Goal: Information Seeking & Learning: Learn about a topic

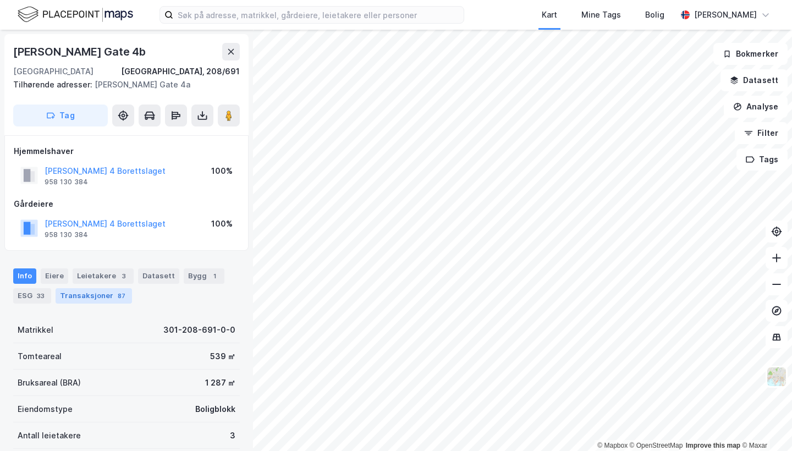
click at [108, 293] on div "Transaksjoner 87" at bounding box center [94, 295] width 76 height 15
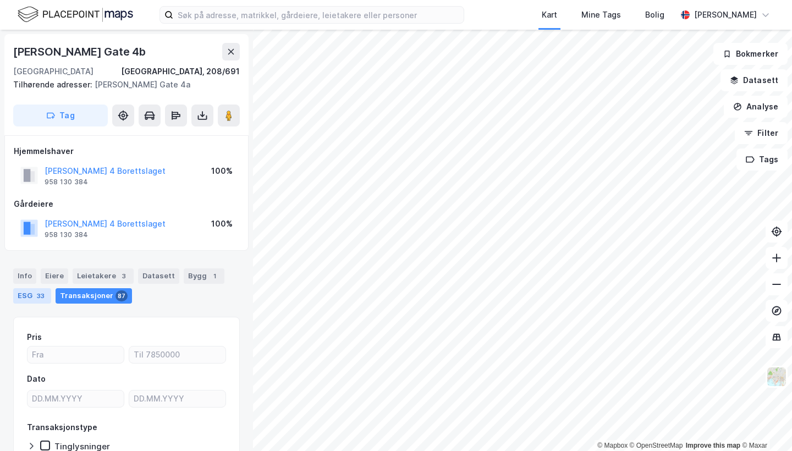
click at [47, 290] on div "ESG 33" at bounding box center [32, 295] width 38 height 15
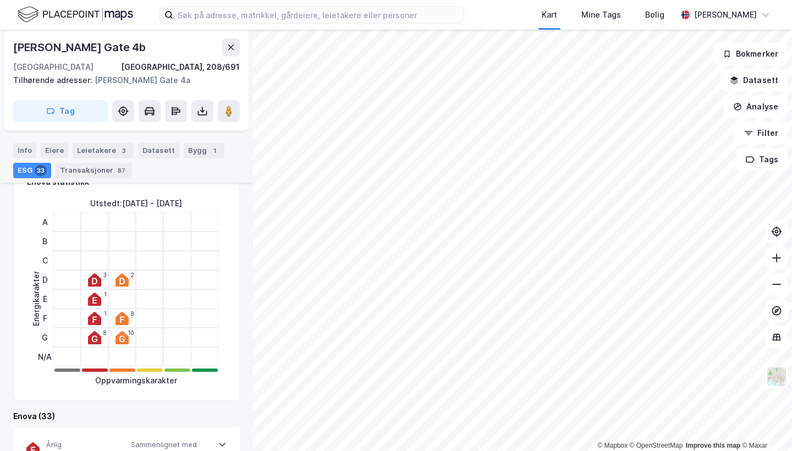
scroll to position [68, 0]
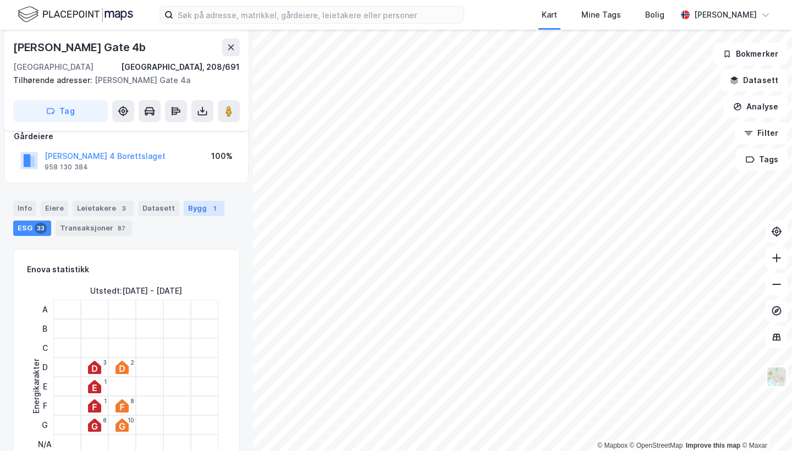
click at [196, 204] on div "Bygg 1" at bounding box center [204, 208] width 41 height 15
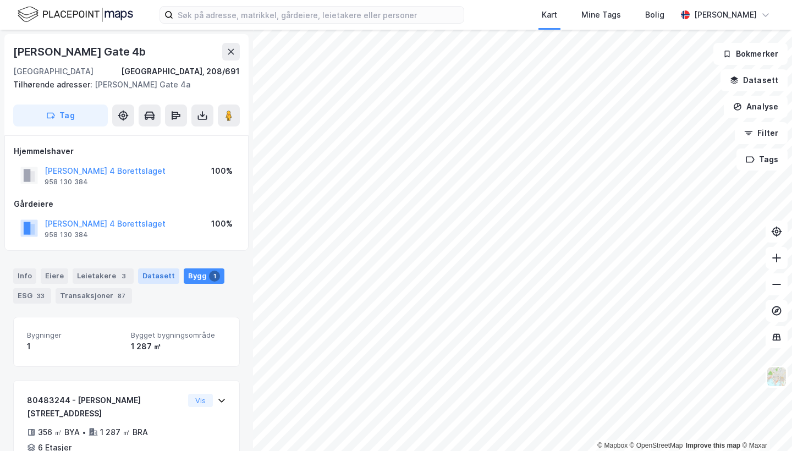
click at [153, 273] on div "Datasett" at bounding box center [158, 275] width 41 height 15
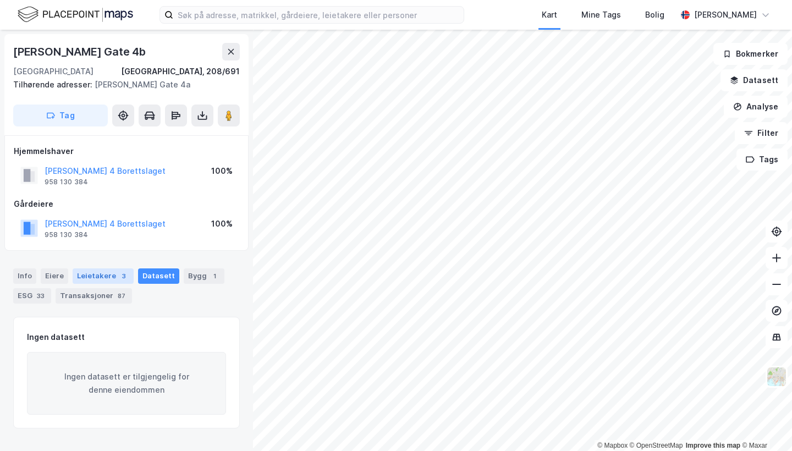
click at [107, 271] on div "Leietakere 3" at bounding box center [103, 275] width 61 height 15
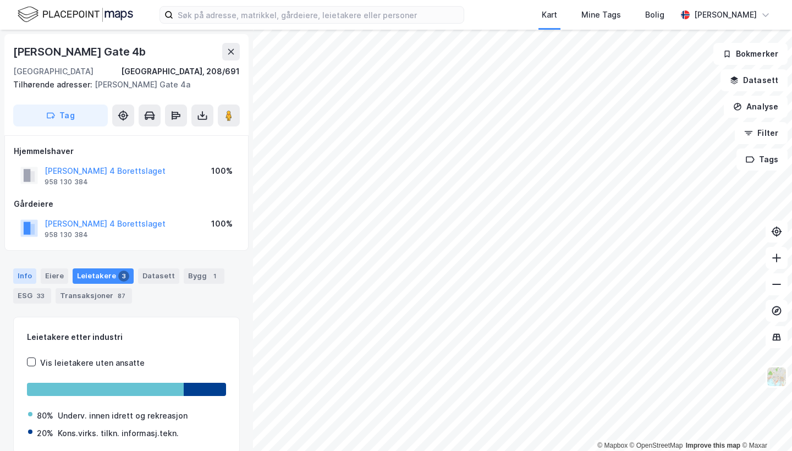
click at [31, 274] on div "Info" at bounding box center [24, 275] width 23 height 15
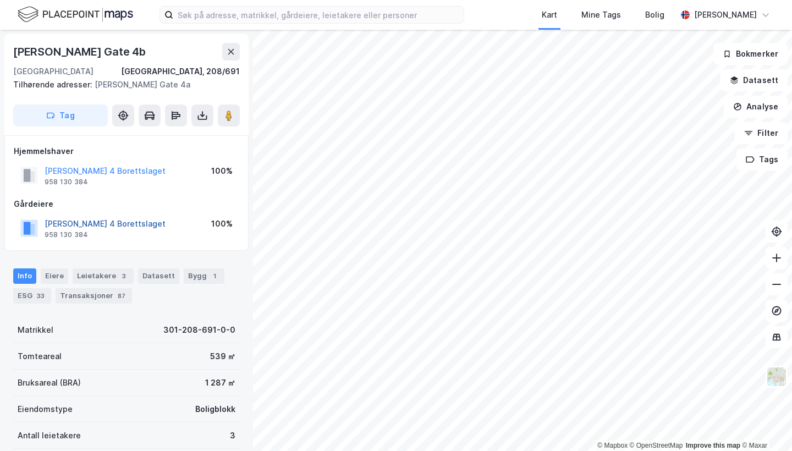
click at [0, 0] on button "[PERSON_NAME] 4 Borettslaget" at bounding box center [0, 0] width 0 height 0
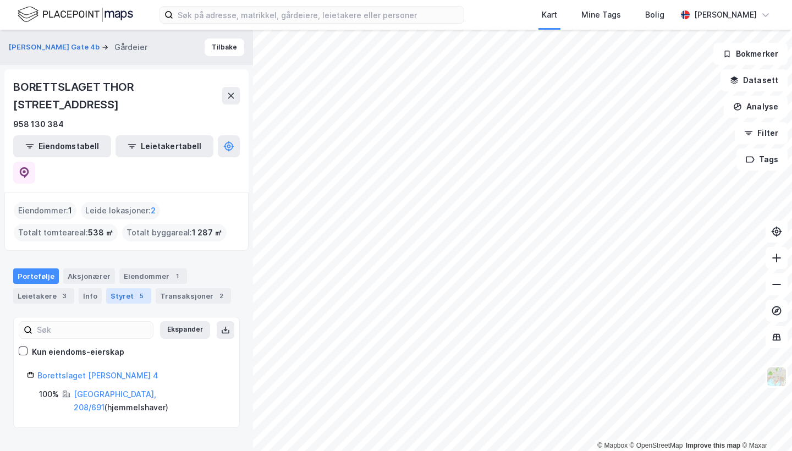
click at [116, 288] on div "Styret 5" at bounding box center [128, 295] width 45 height 15
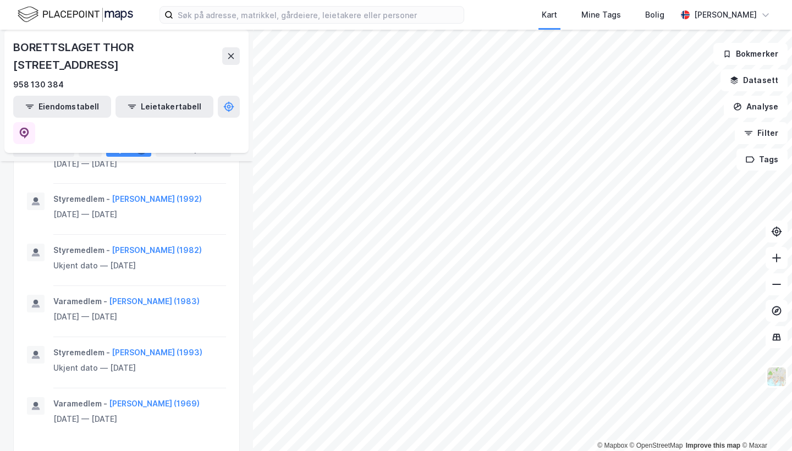
scroll to position [720, 0]
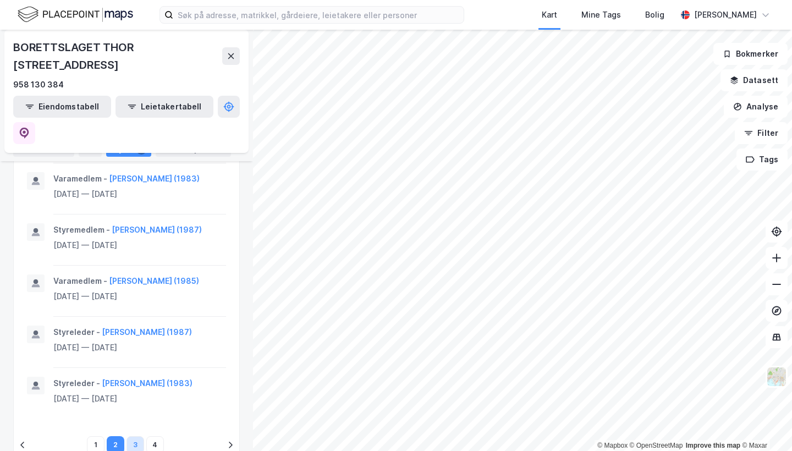
click at [131, 436] on button "3" at bounding box center [136, 445] width 18 height 18
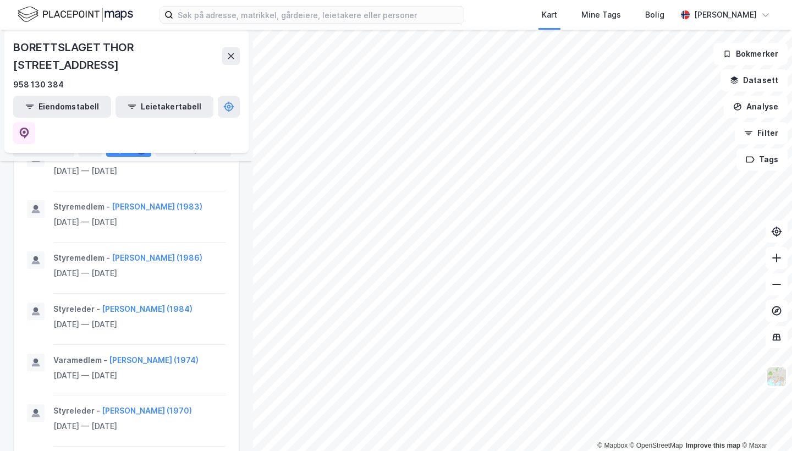
scroll to position [484, 0]
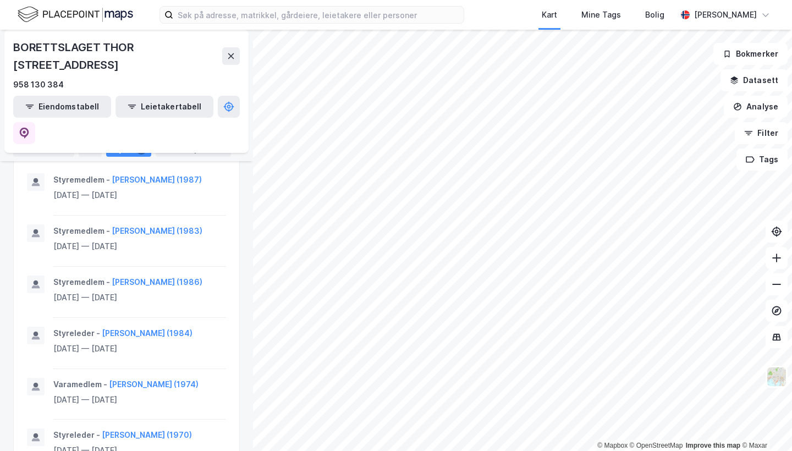
click at [38, 127] on div "Portefølje" at bounding box center [36, 129] width 46 height 15
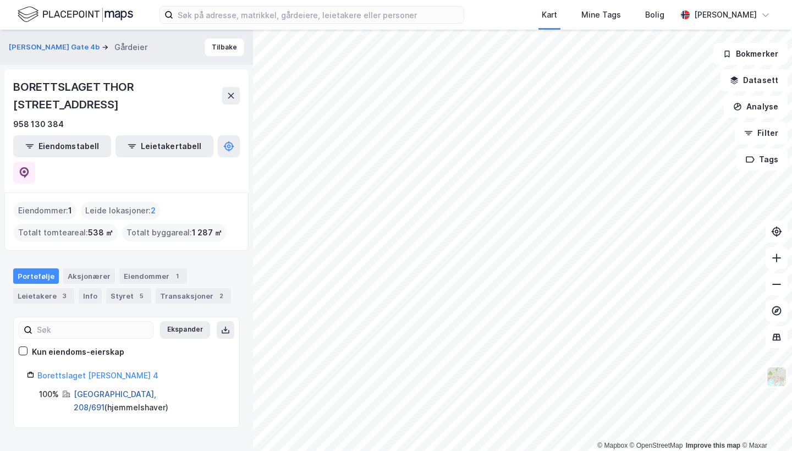
click at [88, 390] on link "[GEOGRAPHIC_DATA], 208/691" at bounding box center [115, 401] width 83 height 23
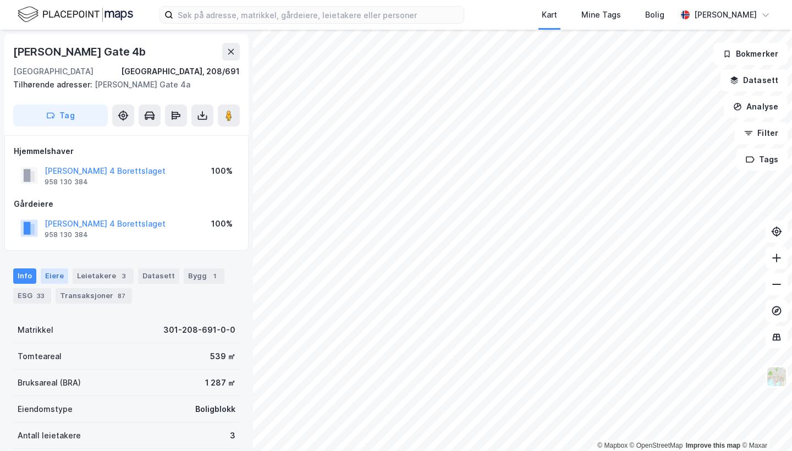
click at [58, 272] on div "Eiere" at bounding box center [55, 275] width 28 height 15
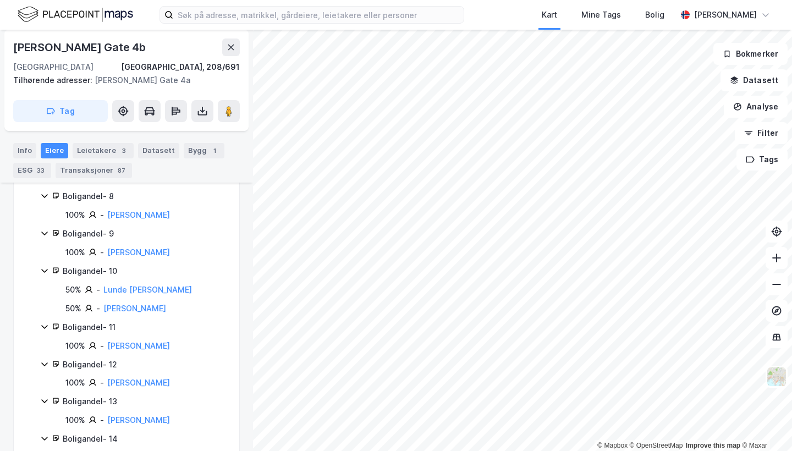
scroll to position [594, 0]
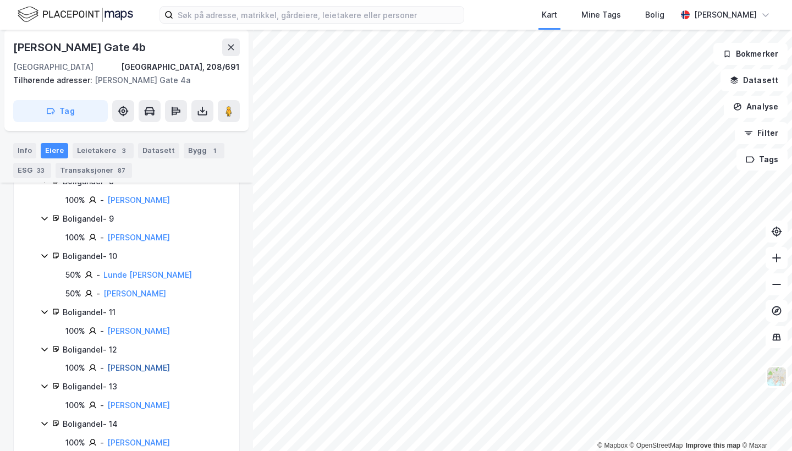
click at [142, 363] on link "[PERSON_NAME]" at bounding box center [138, 367] width 63 height 9
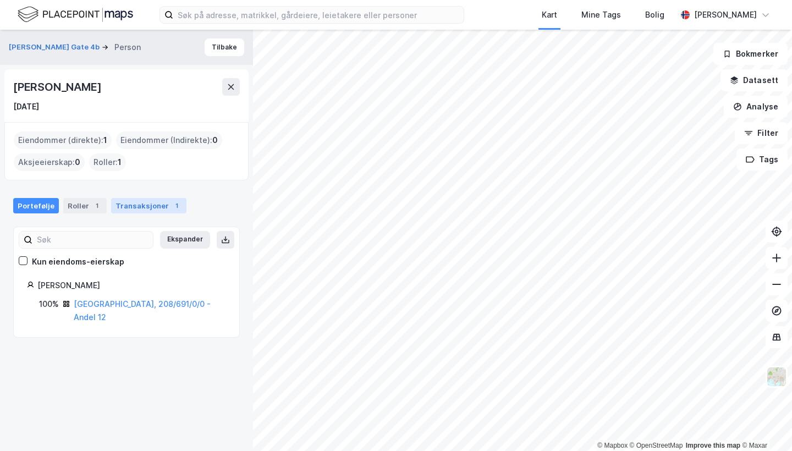
click at [135, 206] on div "Transaksjoner 1" at bounding box center [148, 205] width 75 height 15
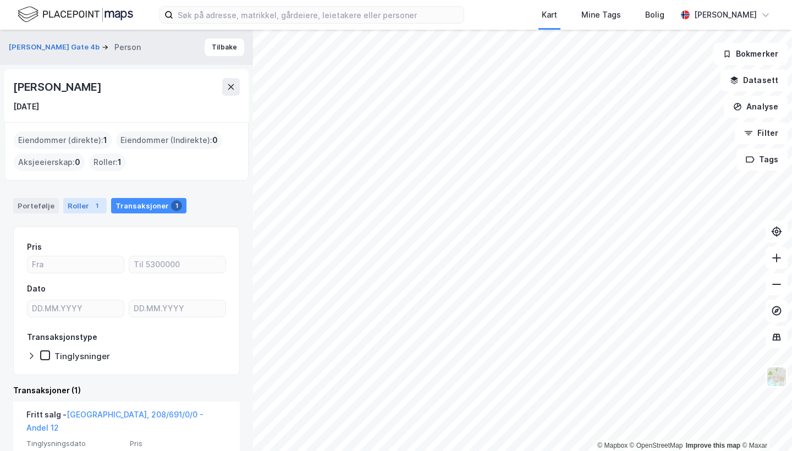
click at [81, 200] on div "Roller 1" at bounding box center [84, 205] width 43 height 15
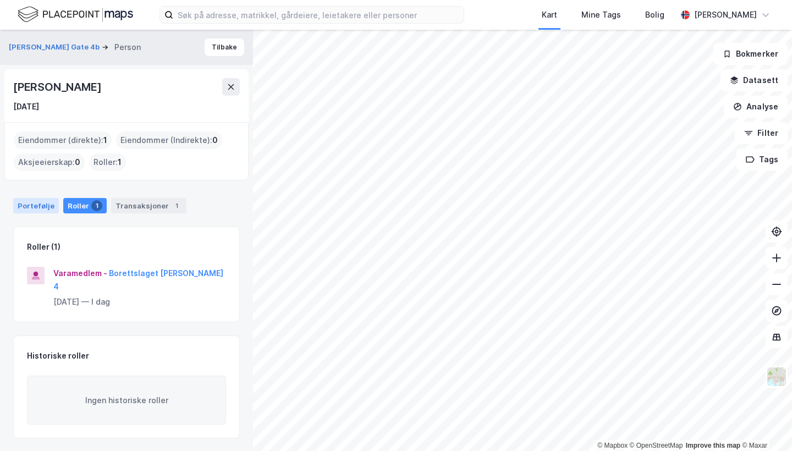
click at [39, 203] on div "Portefølje" at bounding box center [36, 205] width 46 height 15
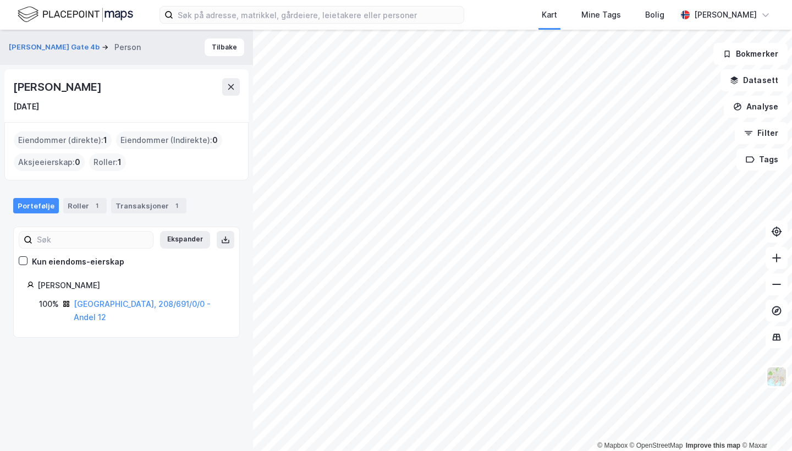
click at [237, 56] on div "[PERSON_NAME] Gate 4b Person Tilbake" at bounding box center [126, 47] width 253 height 35
click at [233, 53] on button "Tilbake" at bounding box center [225, 48] width 40 height 18
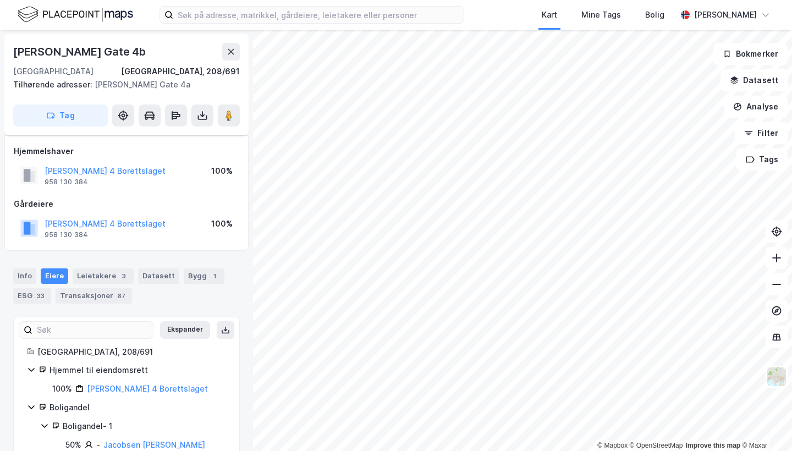
scroll to position [594, 0]
